Goal: Find specific page/section

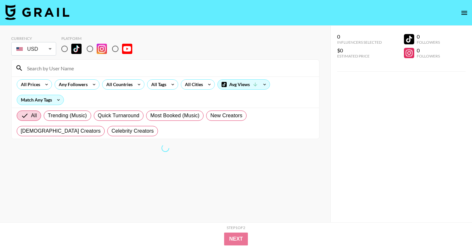
click at [111, 66] on input at bounding box center [169, 68] width 292 height 10
paste input "@......mickey"
type input "@......mickey"
click at [65, 47] on input "radio" at bounding box center [64, 48] width 13 height 13
radio input "true"
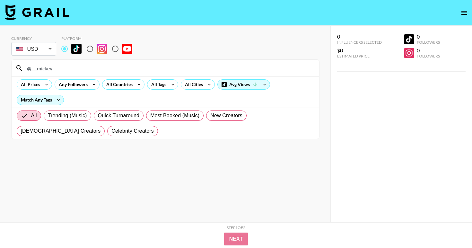
click at [105, 72] on input "@......mickey" at bounding box center [169, 68] width 292 height 10
type input "@......mickey"
click at [162, 64] on input "@......mickey" at bounding box center [169, 68] width 292 height 10
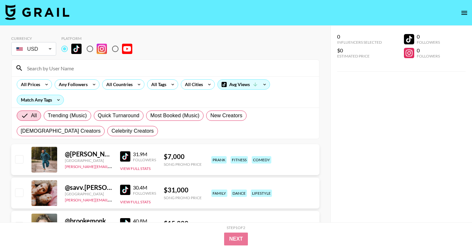
paste input "@carringtonxx"
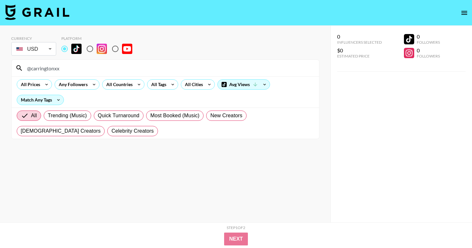
type input "@carringtonxx"
